Goal: Information Seeking & Learning: Check status

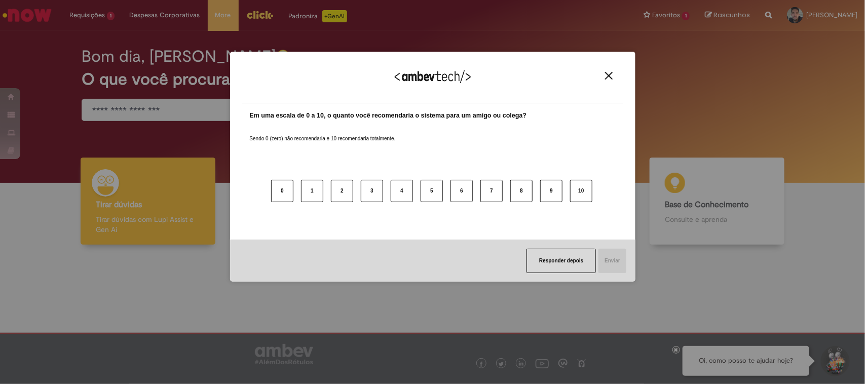
click at [608, 74] on img "Close" at bounding box center [609, 76] width 8 height 8
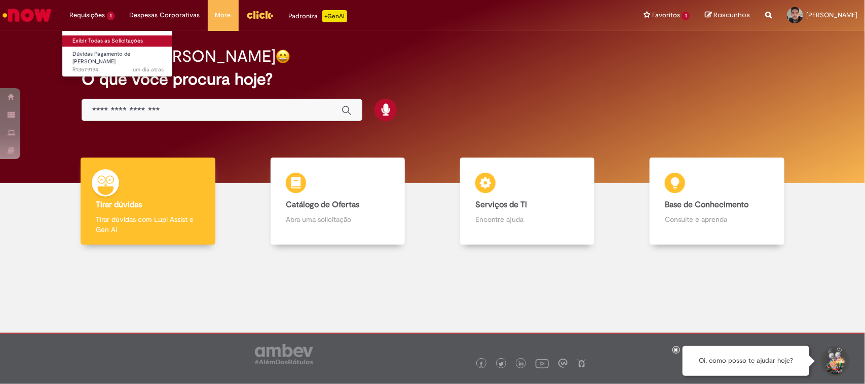
click at [100, 41] on link "Exibir Todas as Solicitações" at bounding box center [117, 40] width 111 height 11
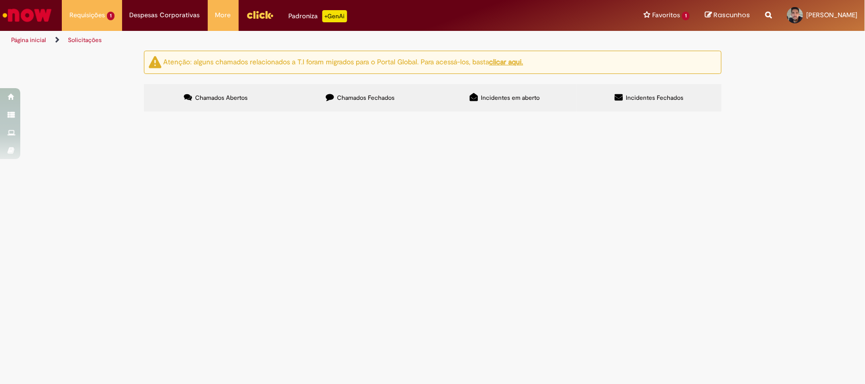
click at [0, 0] on td "Gostaria de saber o salde de horas trabalhadas de meu holerite. O saldo das hor…" at bounding box center [0, 0] width 0 height 0
click at [0, 0] on span "Gostaria de saber o salde de horas trabalhadas de meu holerite. O saldo das hor…" at bounding box center [0, 0] width 0 height 0
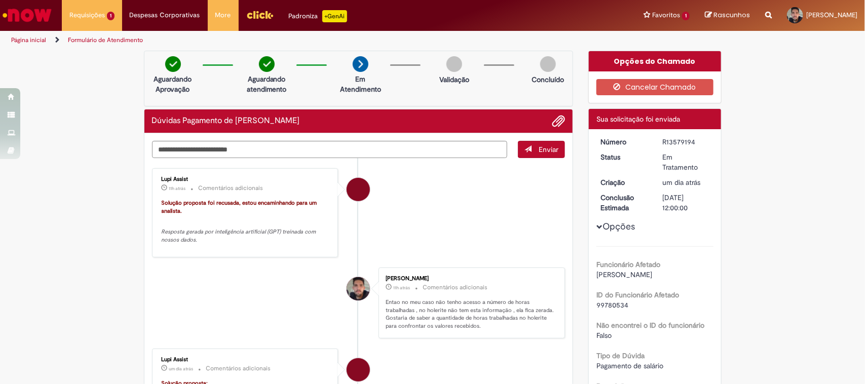
click at [28, 18] on img "Ir para a Homepage" at bounding box center [27, 15] width 52 height 20
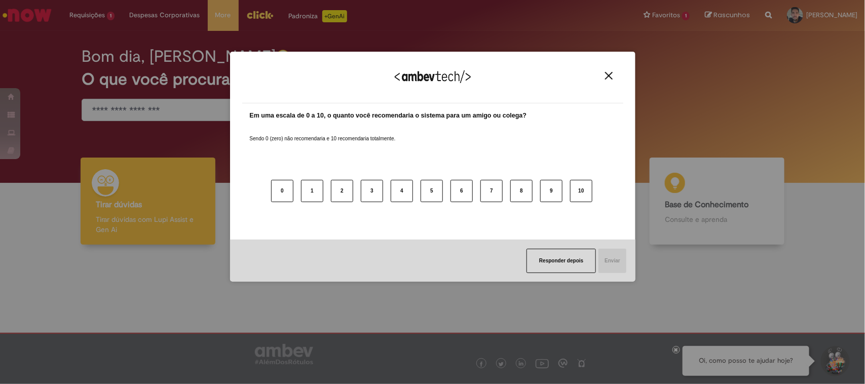
click at [609, 72] on img "Close" at bounding box center [609, 76] width 8 height 8
